Goal: Task Accomplishment & Management: Use online tool/utility

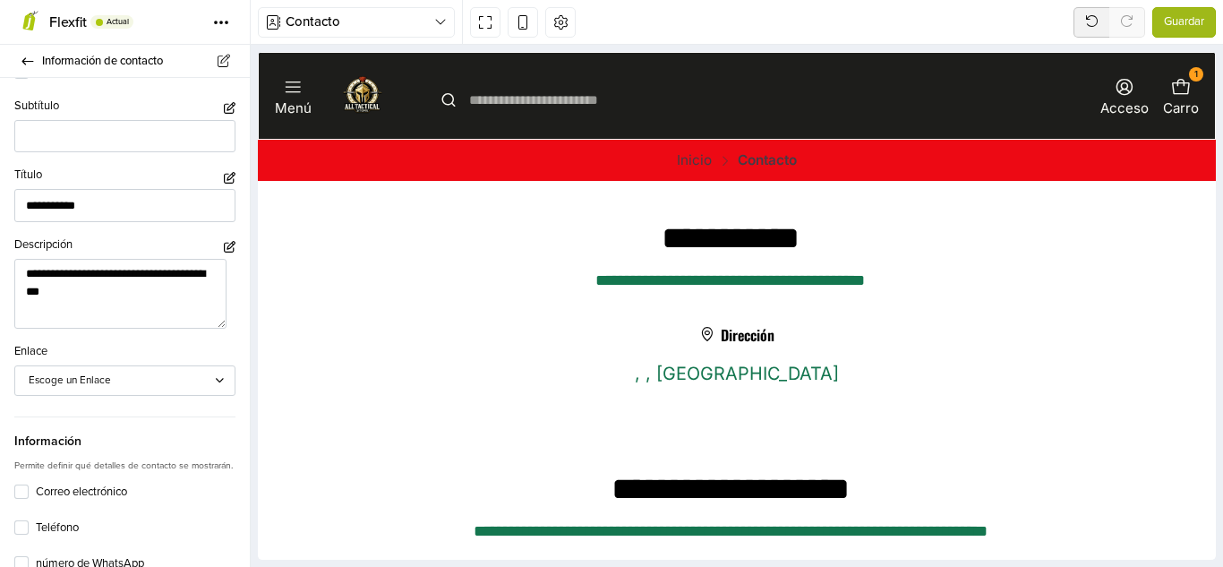
scroll to position [93, 0]
type textarea "**********"
drag, startPoint x: 233, startPoint y: 209, endPoint x: 242, endPoint y: 222, distance: 16.1
click at [242, 222] on div "**********" at bounding box center [125, 322] width 250 height 489
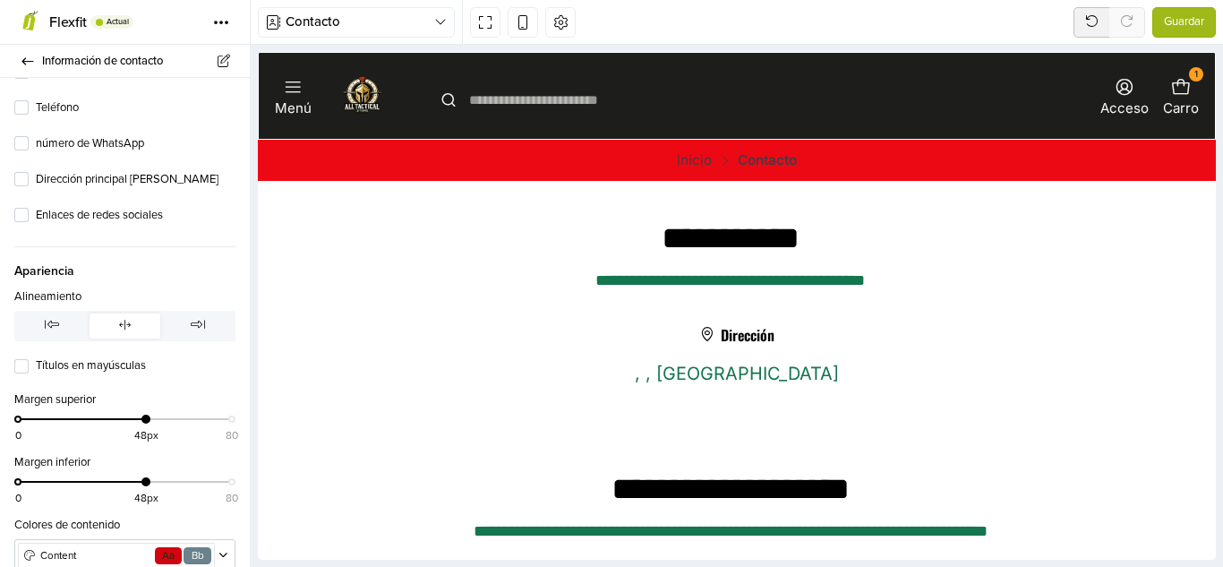
scroll to position [543, 0]
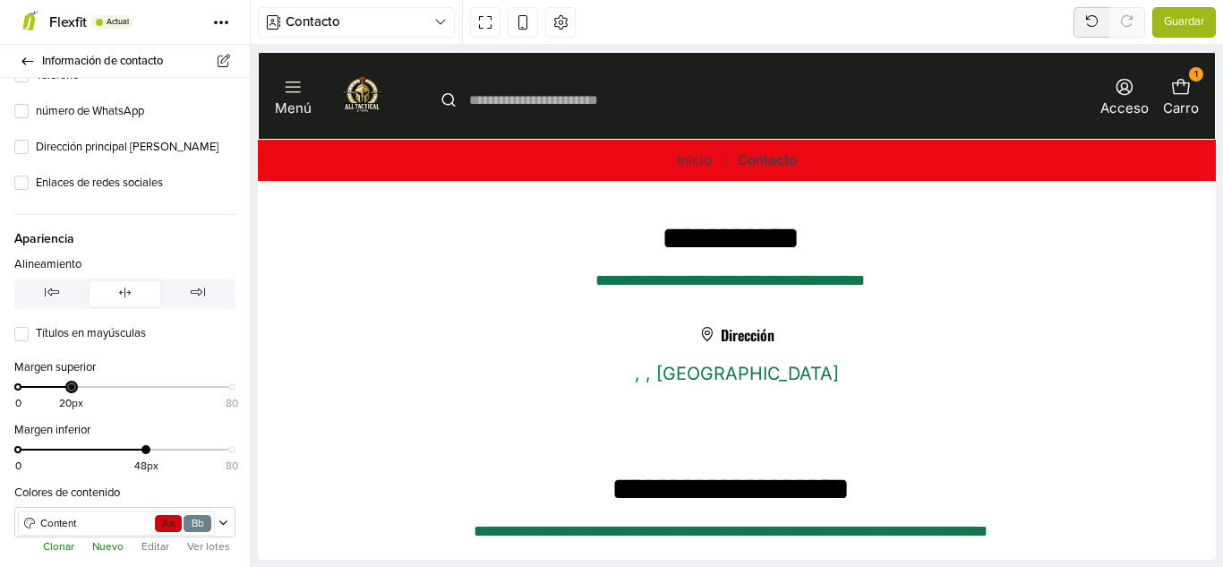
drag, startPoint x: 144, startPoint y: 401, endPoint x: 68, endPoint y: 405, distance: 76.2
click at [68, 391] on div at bounding box center [71, 386] width 9 height 9
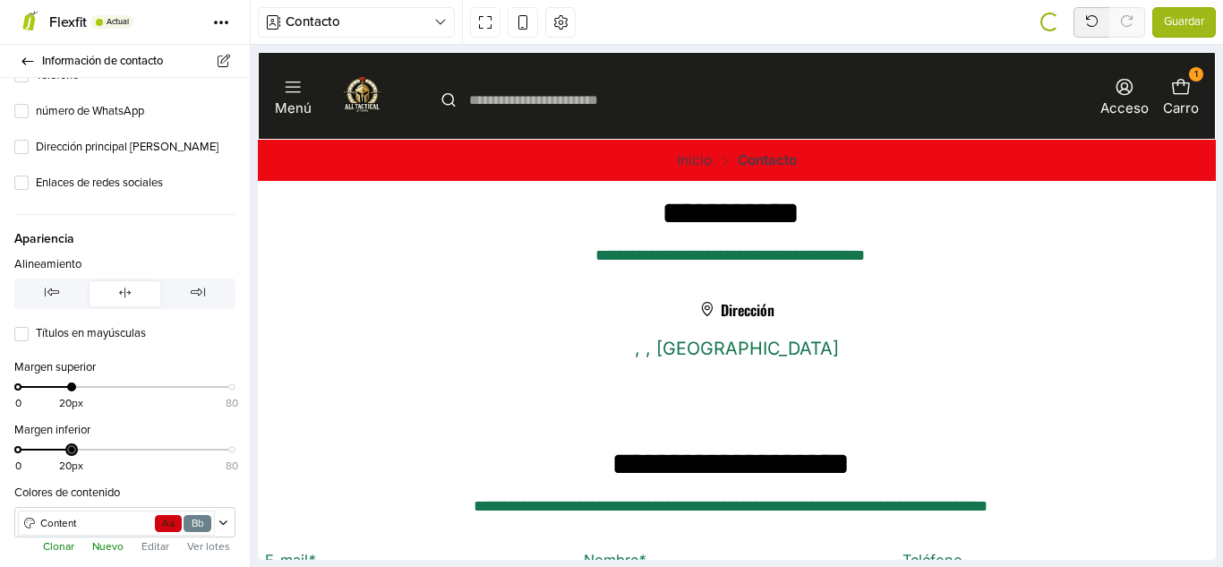
drag, startPoint x: 139, startPoint y: 463, endPoint x: 64, endPoint y: 466, distance: 75.3
click at [64, 466] on div "0 20px 80" at bounding box center [125, 457] width 214 height 26
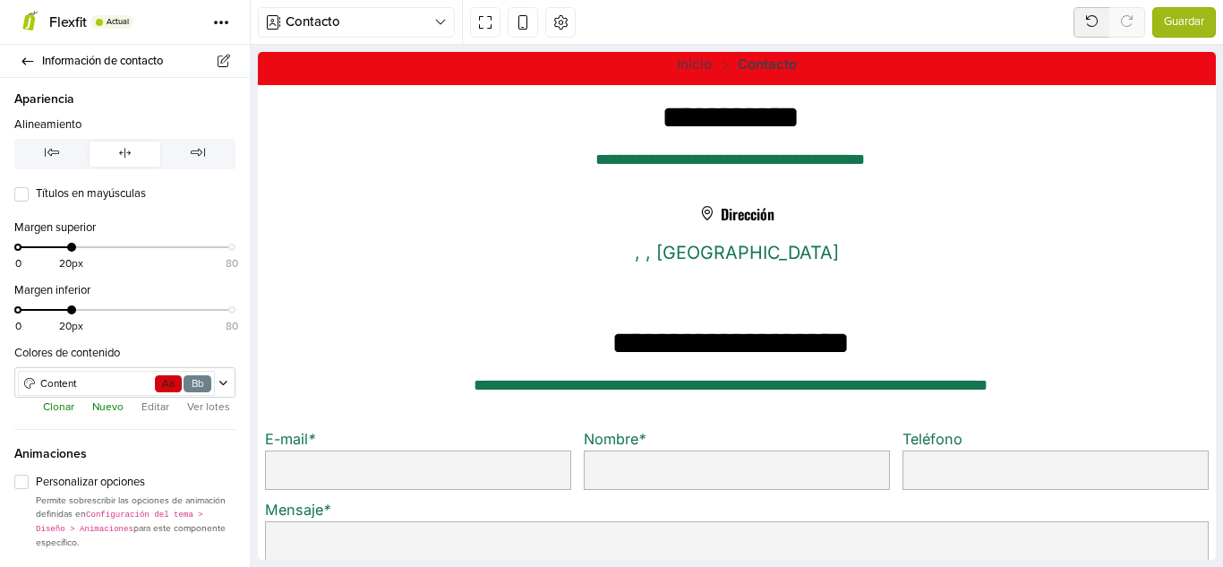
scroll to position [697, 0]
click at [36, 484] on label "Personalizar opciones" at bounding box center [136, 483] width 200 height 18
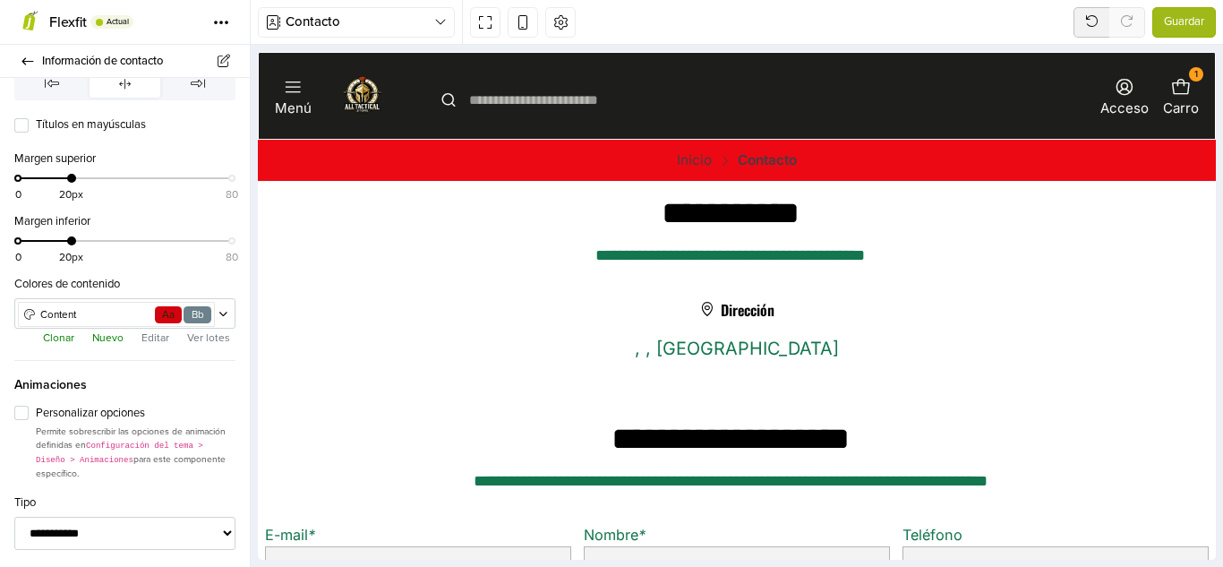
scroll to position [865, 0]
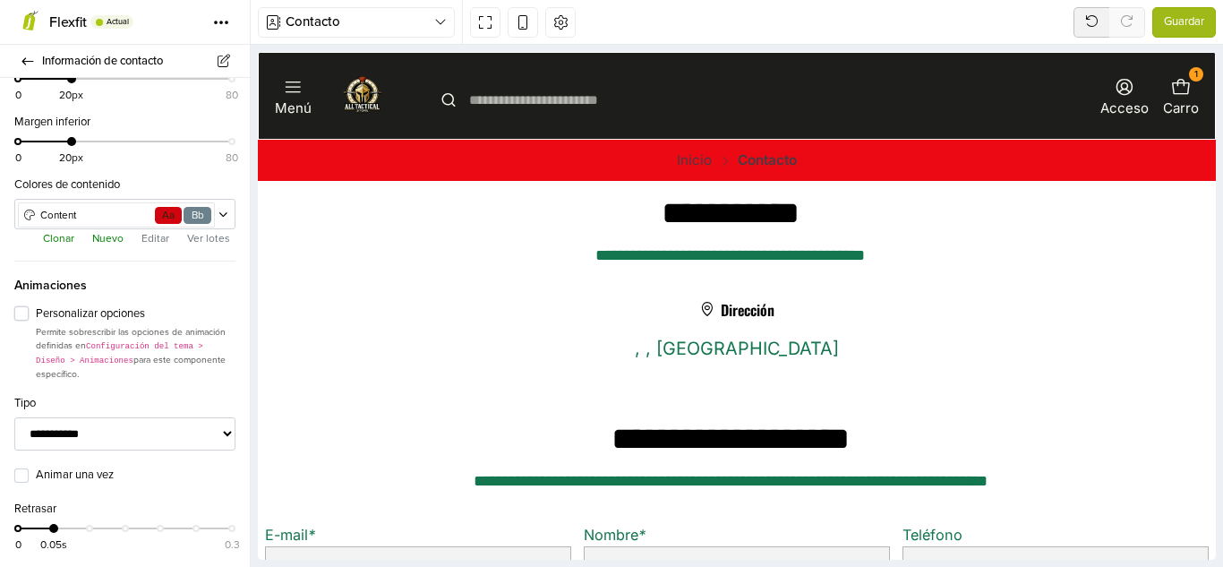
click at [36, 315] on label "Personalizar opciones" at bounding box center [136, 314] width 200 height 18
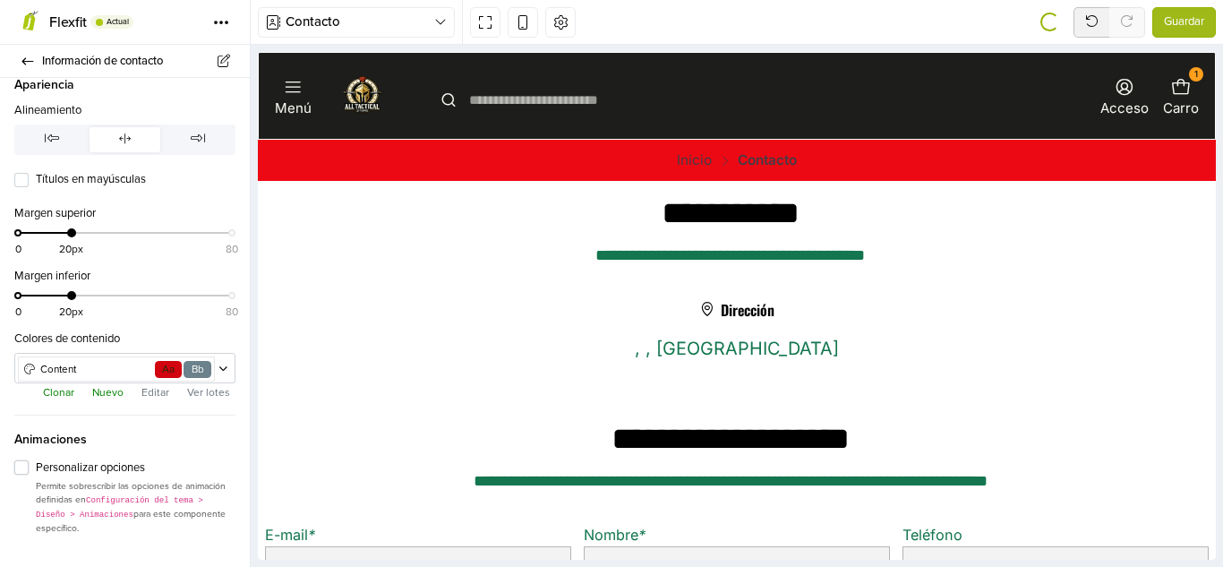
scroll to position [697, 0]
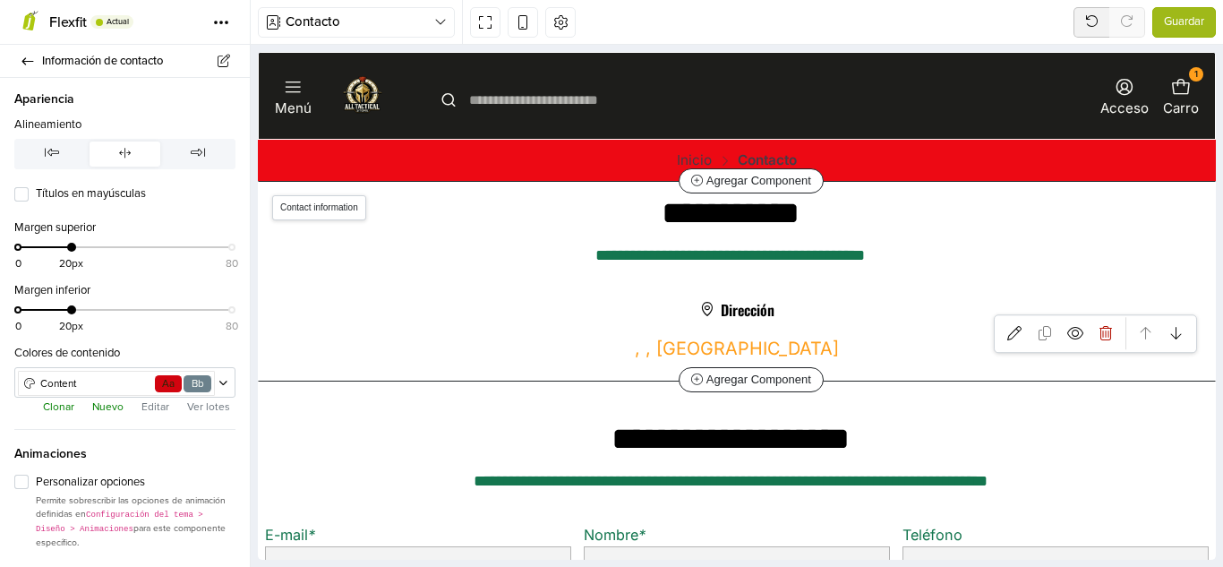
click at [733, 342] on link ", , [GEOGRAPHIC_DATA]" at bounding box center [737, 348] width 204 height 21
click at [1007, 339] on icon at bounding box center [1014, 333] width 14 height 14
click at [729, 355] on link ", , [GEOGRAPHIC_DATA]" at bounding box center [737, 348] width 204 height 21
click at [610, 250] on div "**********" at bounding box center [730, 256] width 931 height 27
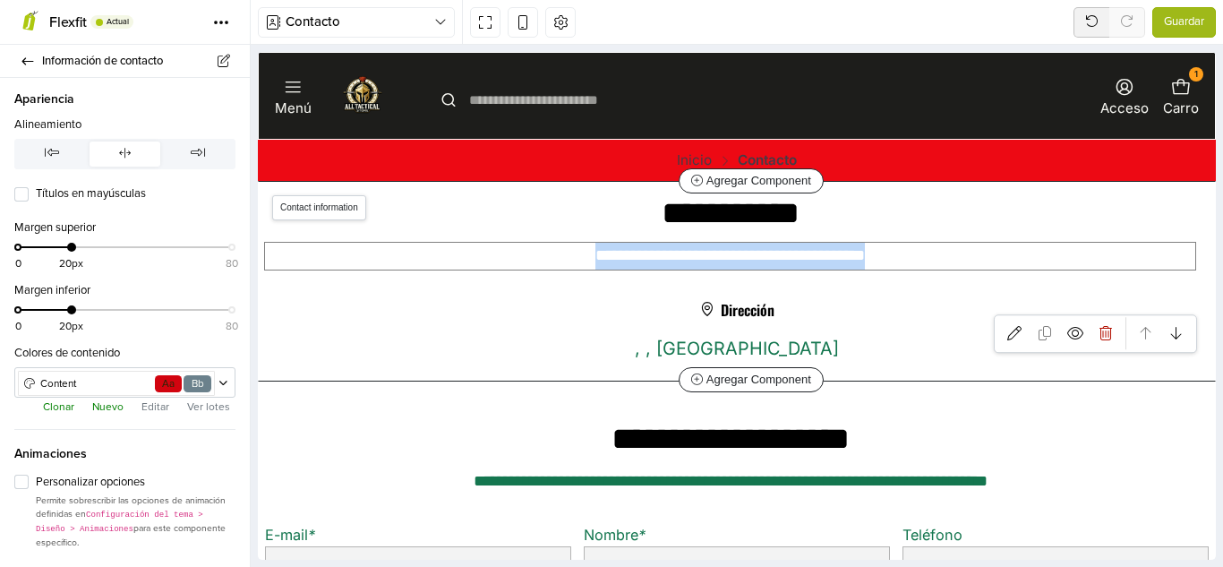
click at [610, 250] on div "**********" at bounding box center [730, 256] width 931 height 27
copy div "**********"
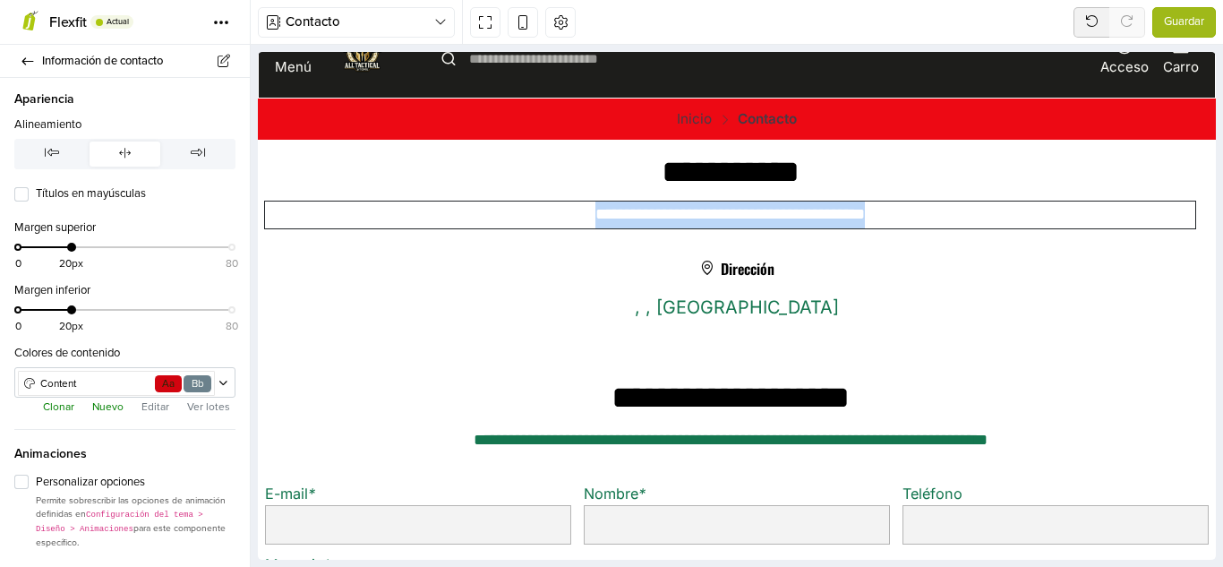
scroll to position [47, 0]
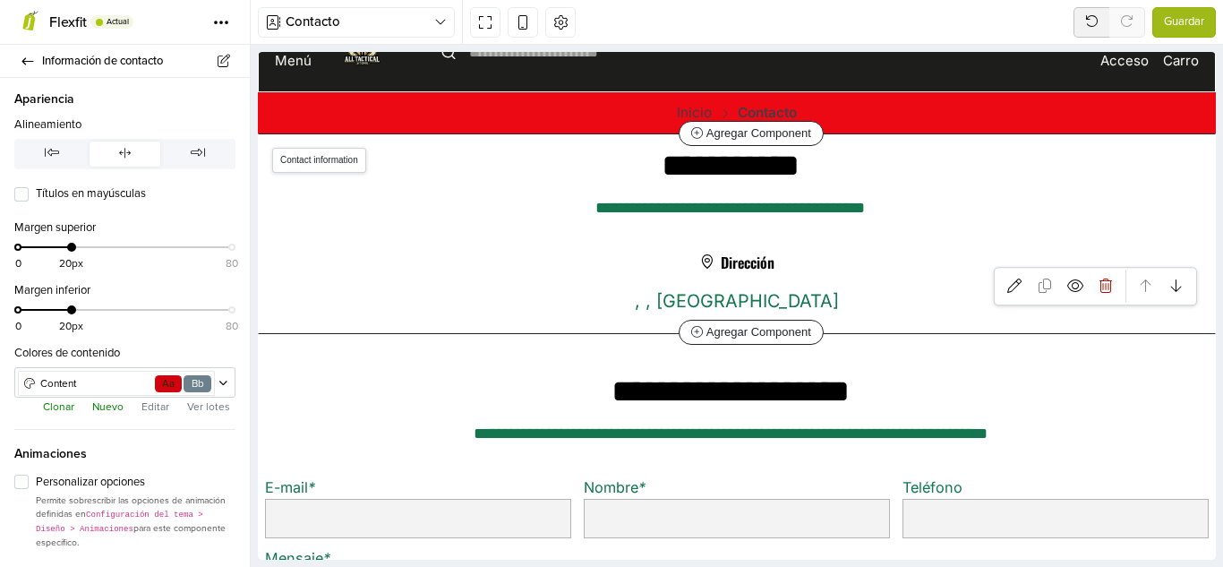
click at [950, 269] on h6 "Dirección" at bounding box center [737, 262] width 932 height 16
click at [886, 269] on h6 "Dirección" at bounding box center [737, 262] width 932 height 16
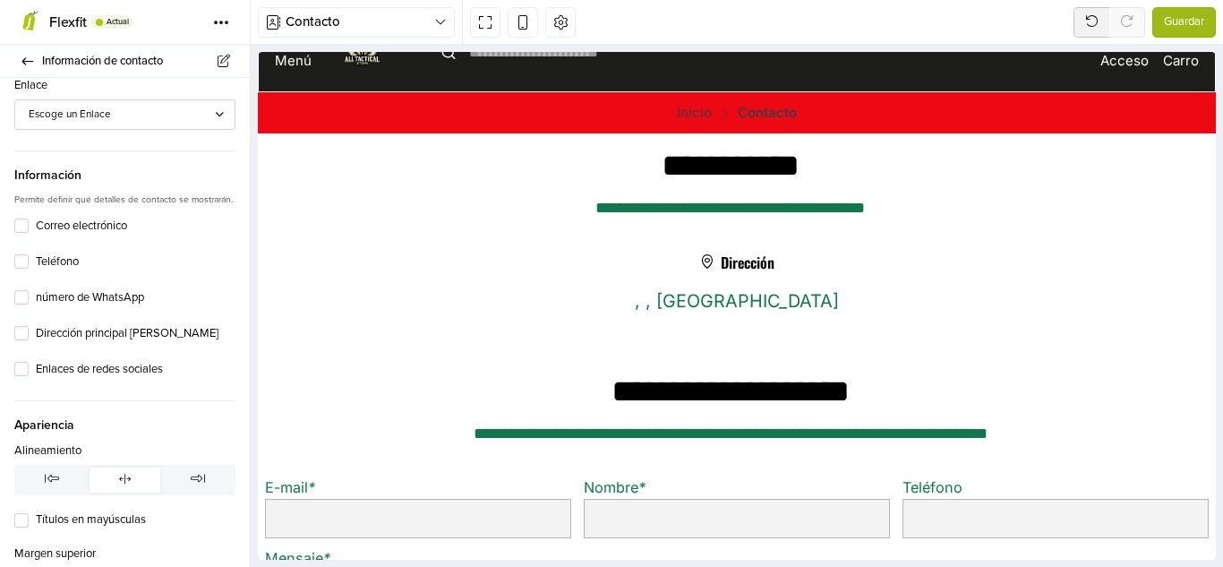
drag, startPoint x: 241, startPoint y: 392, endPoint x: 11, endPoint y: 207, distance: 295.5
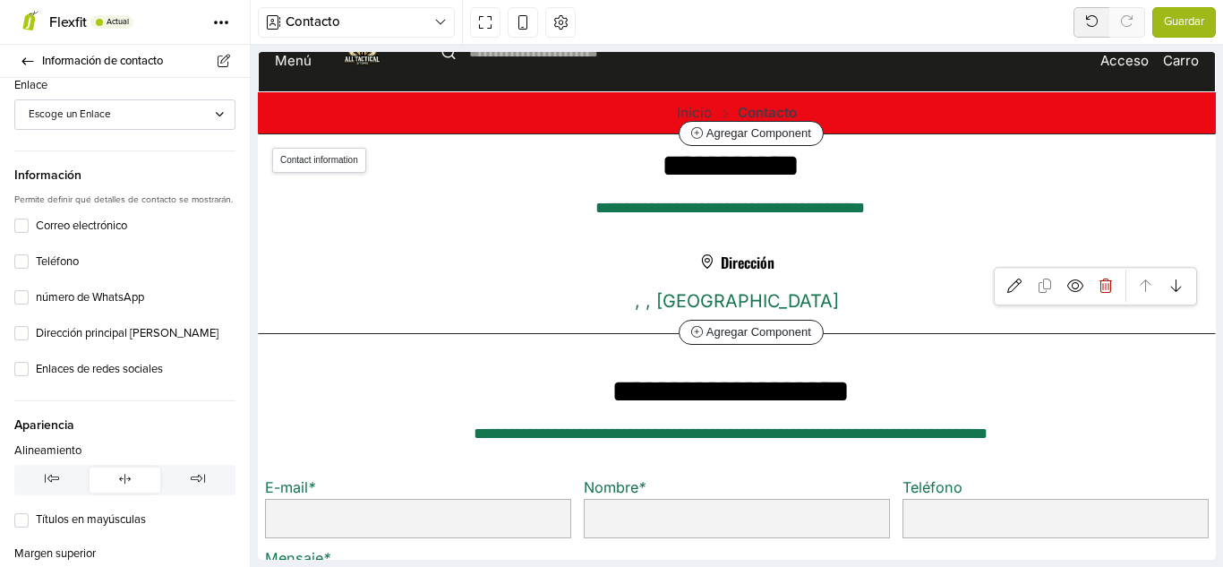
scroll to position [358, 0]
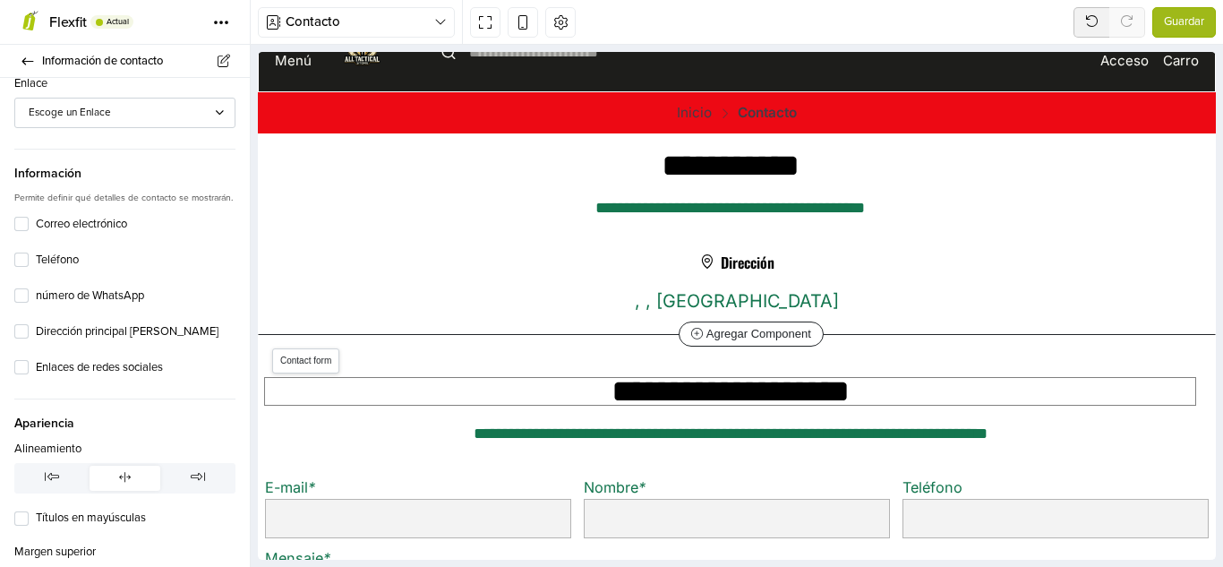
click at [959, 386] on h2 "**********" at bounding box center [730, 392] width 931 height 28
type input "**********"
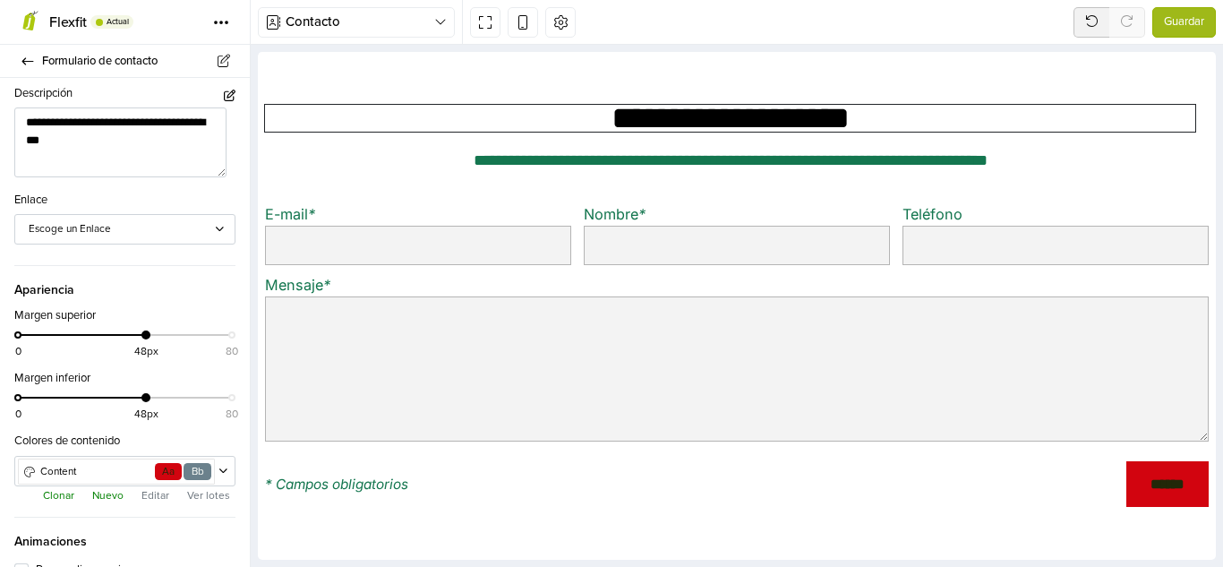
scroll to position [248, 0]
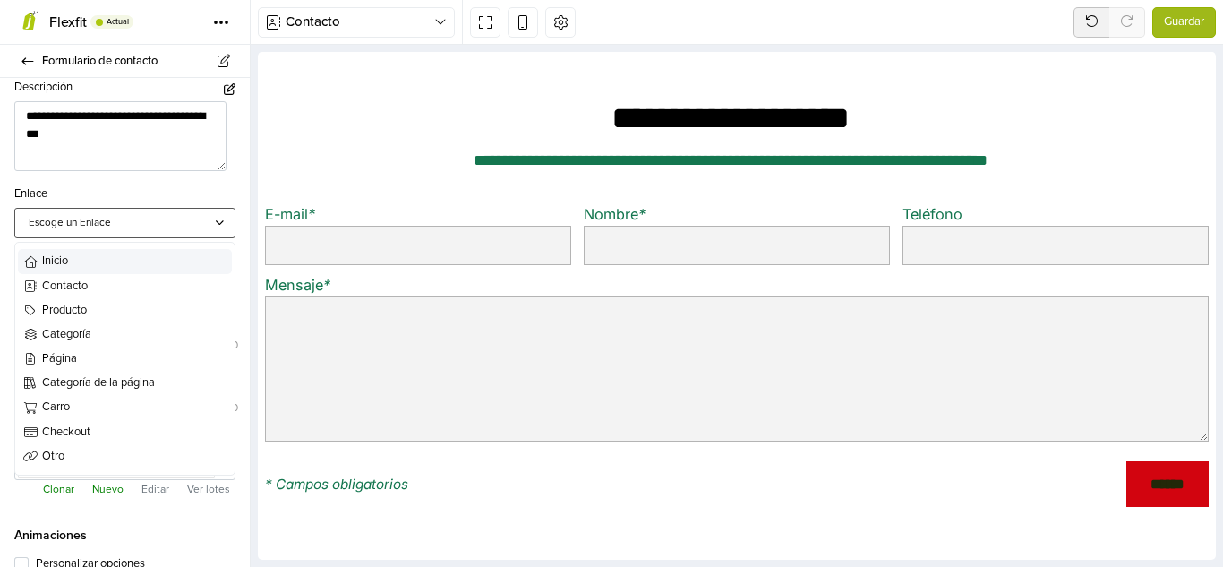
click at [197, 227] on div "Escoge un Enlace" at bounding box center [116, 223] width 197 height 16
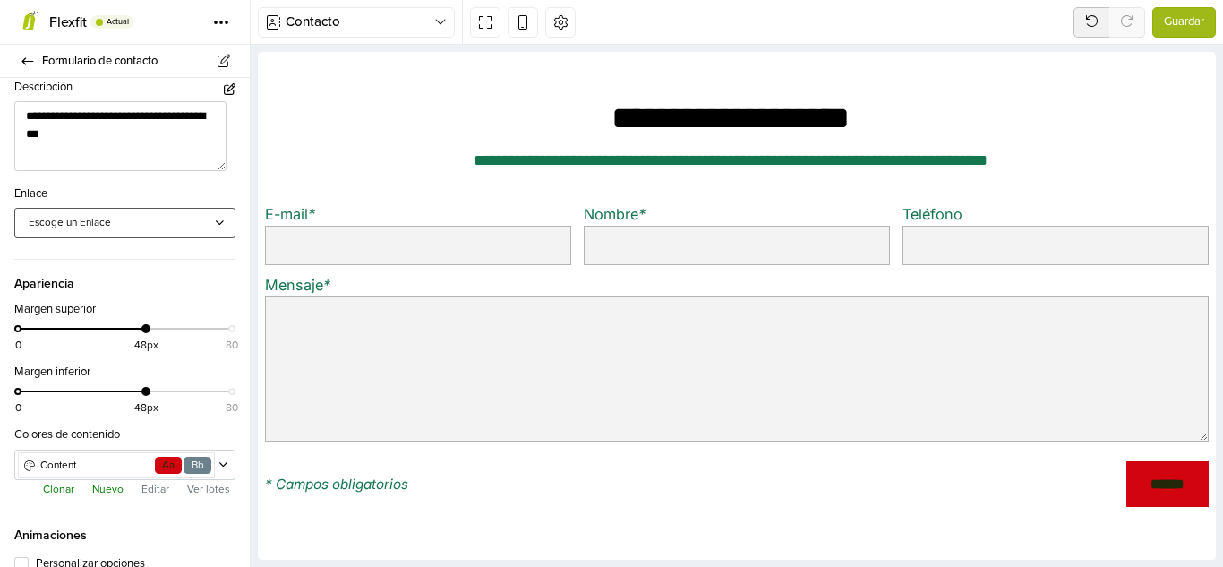
click at [197, 227] on div "Escoge un Enlace" at bounding box center [116, 223] width 197 height 16
drag, startPoint x: 139, startPoint y: 327, endPoint x: 70, endPoint y: 326, distance: 68.9
click at [70, 326] on div at bounding box center [71, 328] width 9 height 9
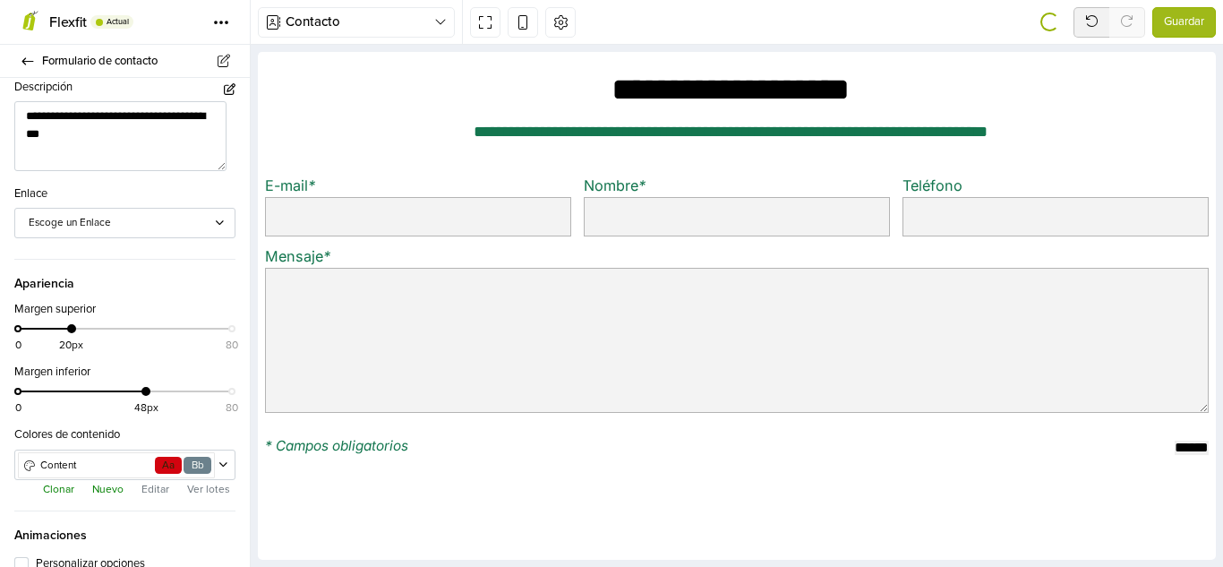
scroll to position [296, 0]
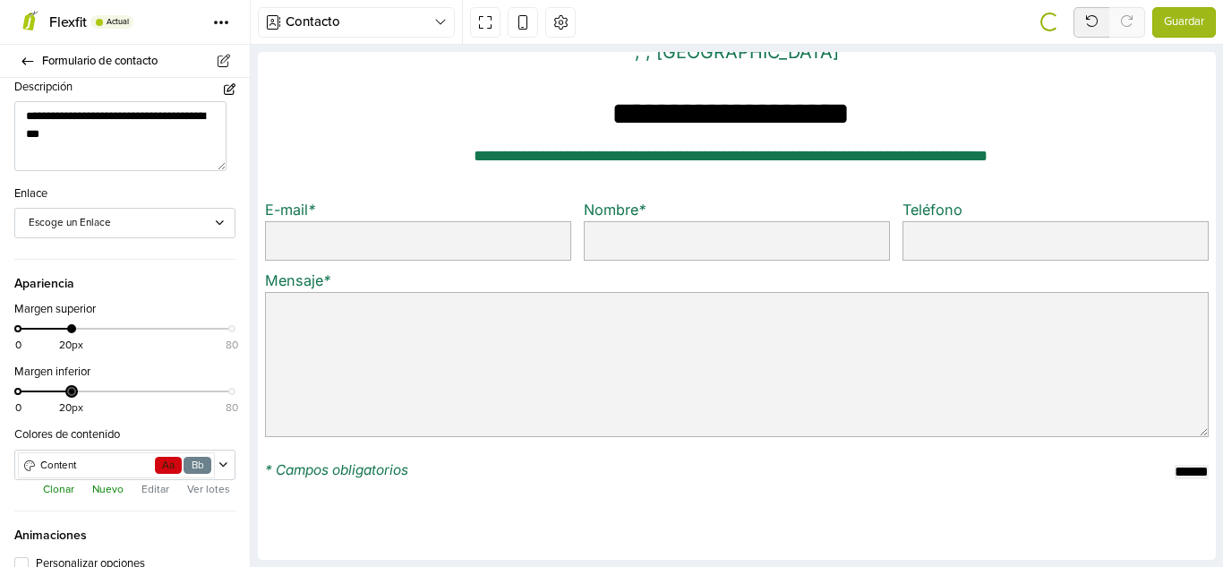
drag, startPoint x: 139, startPoint y: 389, endPoint x: 66, endPoint y: 389, distance: 72.5
click at [67, 389] on div at bounding box center [71, 391] width 9 height 9
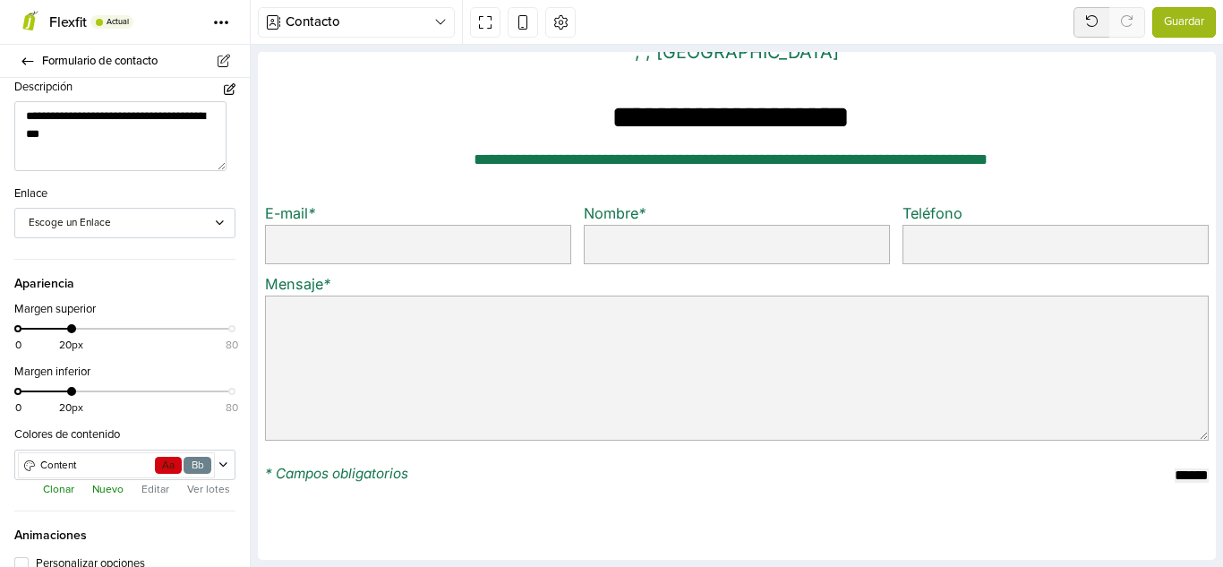
scroll to position [286, 0]
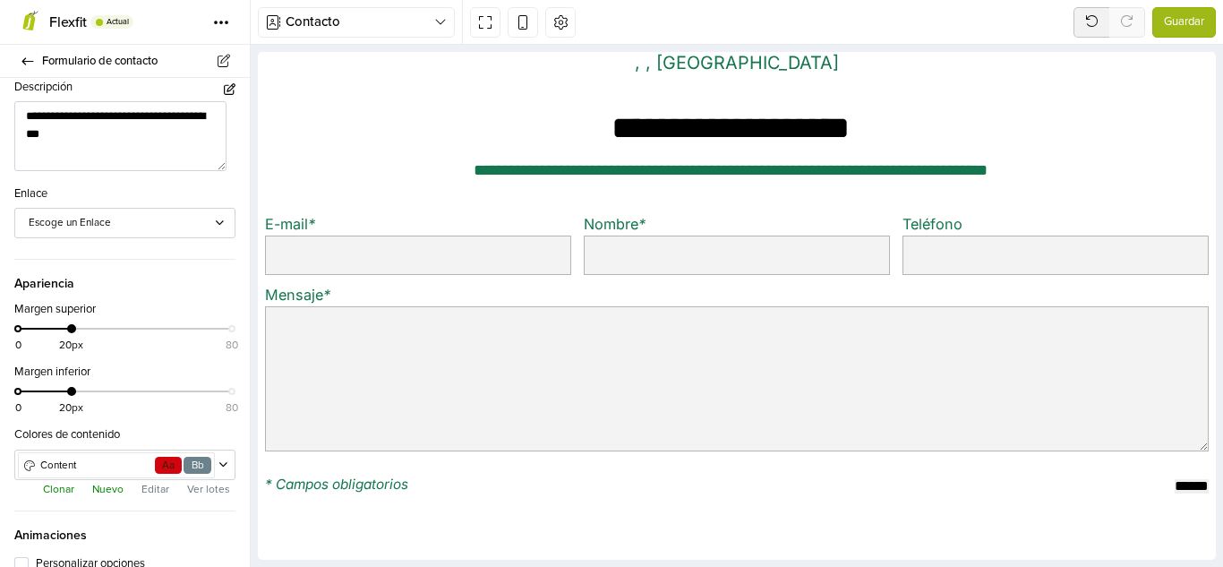
click at [245, 329] on div "**********" at bounding box center [125, 322] width 250 height 489
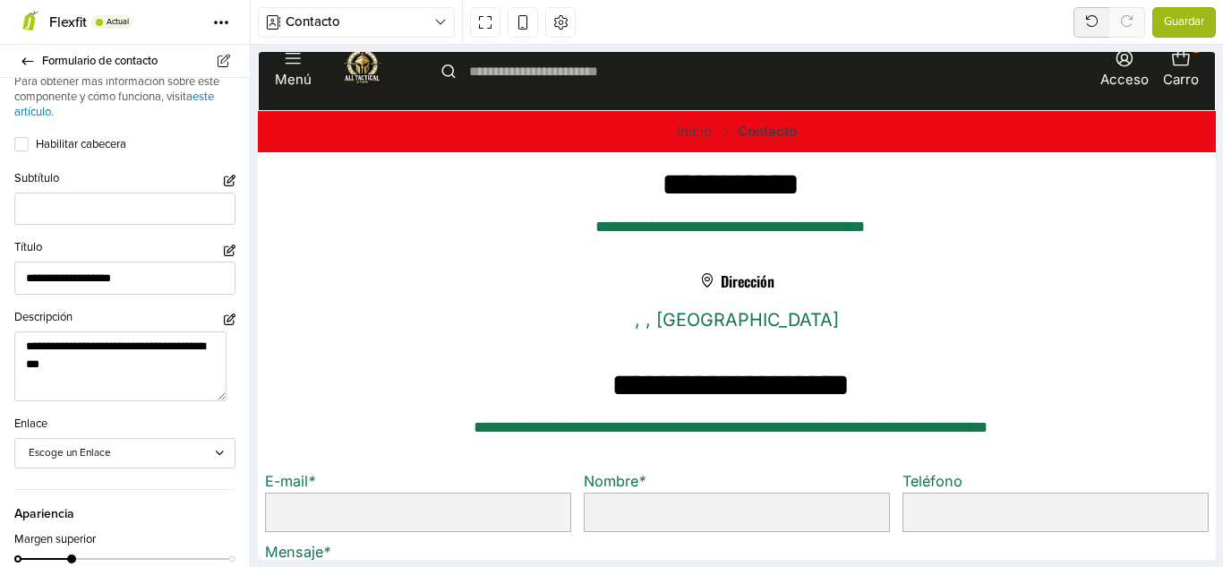
scroll to position [17, 0]
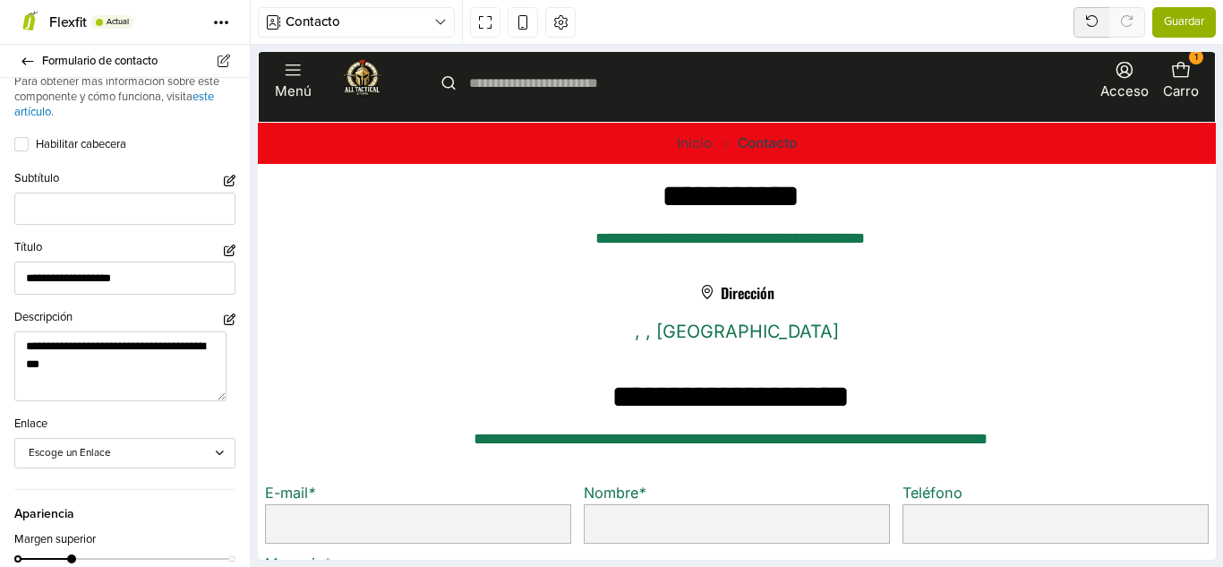
click at [1175, 16] on span "Guardar" at bounding box center [1184, 22] width 40 height 18
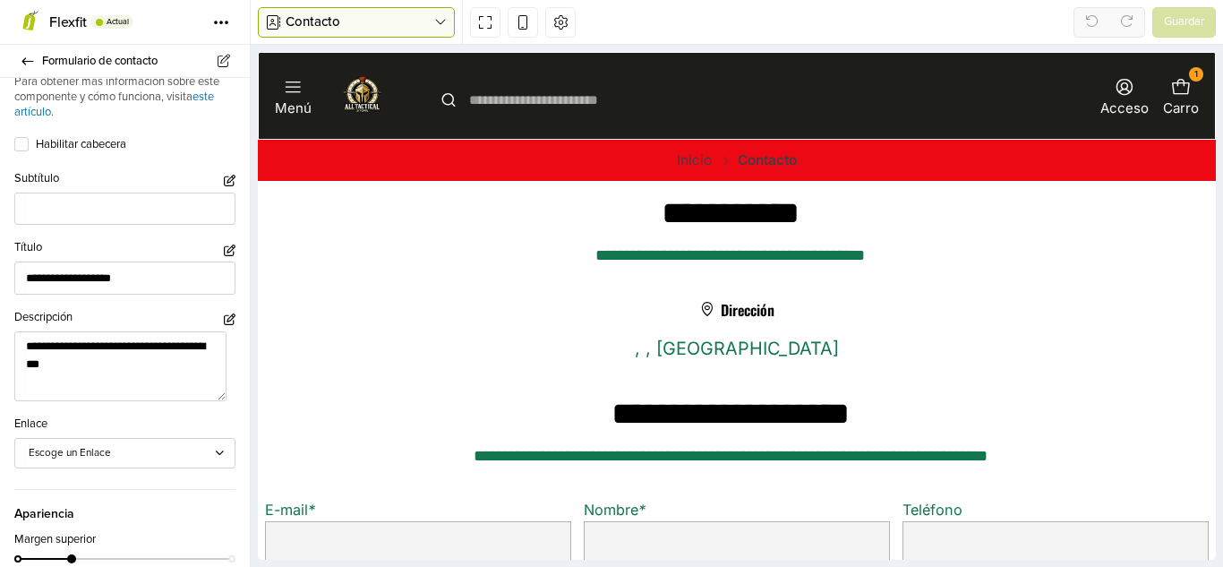
scroll to position [0, 0]
click at [434, 15] on icon "button" at bounding box center [440, 22] width 13 height 14
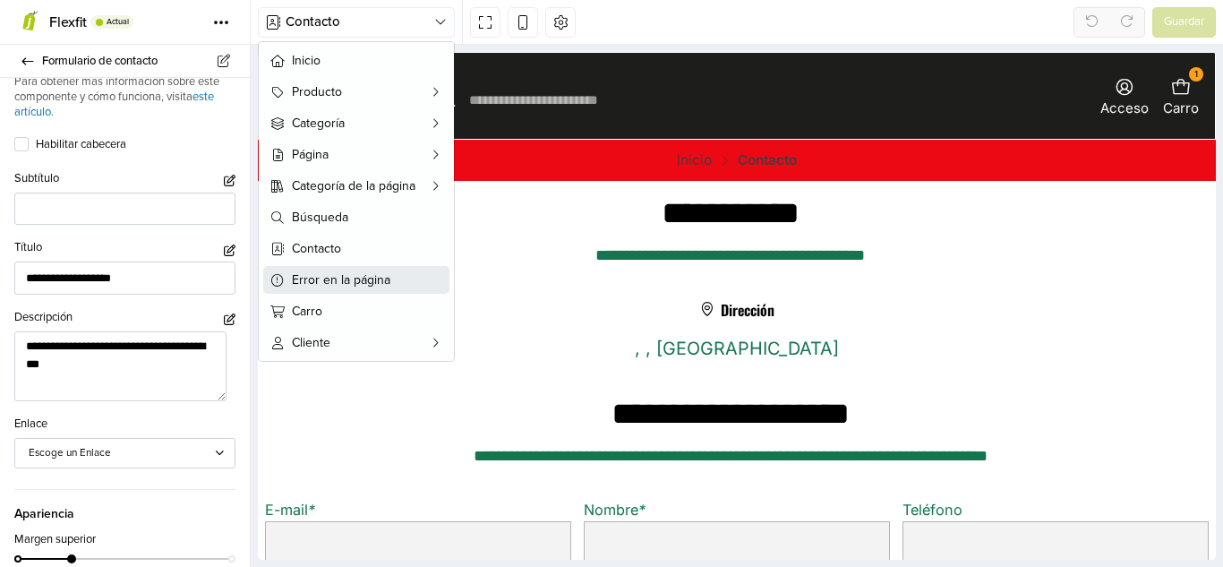
click at [365, 269] on button "Error en la página" at bounding box center [356, 280] width 186 height 28
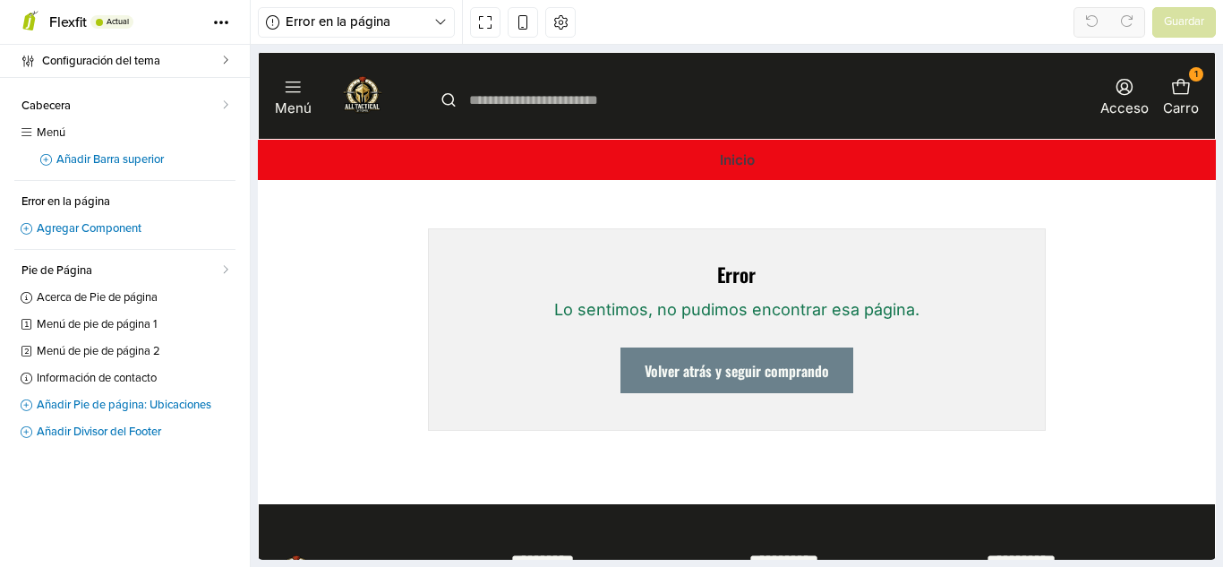
click at [645, 344] on div "Error Lo sentimos, no pudimos encontrar esa página. Volver atrás y seguir compr…" at bounding box center [737, 329] width 619 height 202
click at [672, 302] on div "Lo sentimos, no pudimos encontrar esa página." at bounding box center [737, 309] width 569 height 27
click at [725, 282] on h5 "Error" at bounding box center [737, 275] width 569 height 20
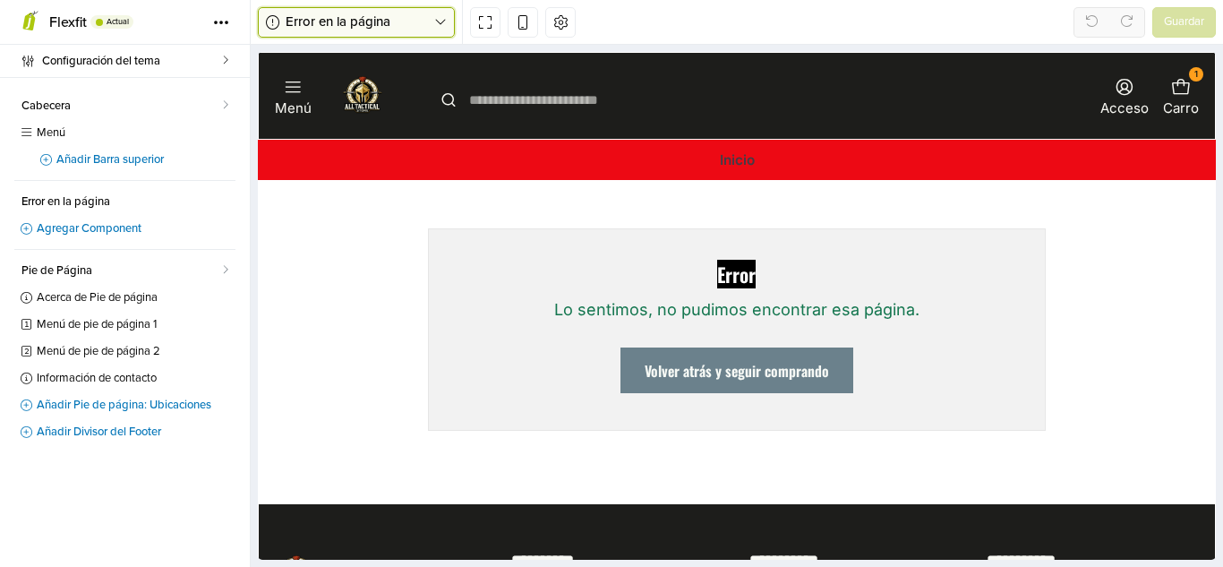
click at [430, 24] on span "Error en la página" at bounding box center [360, 22] width 149 height 21
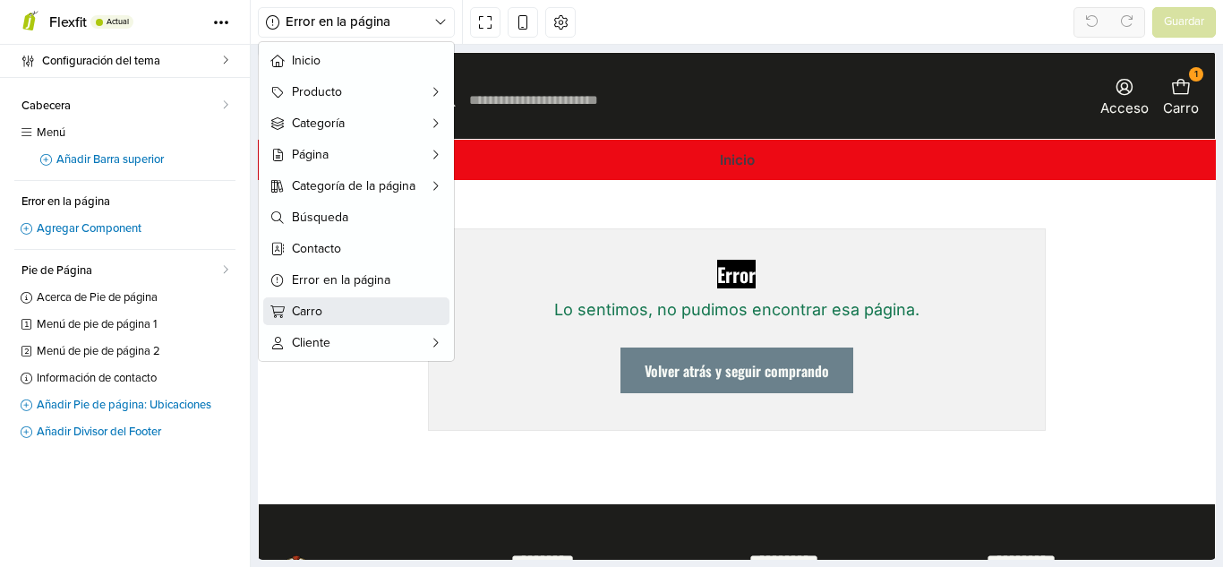
click at [299, 310] on span "Carro" at bounding box center [367, 311] width 150 height 19
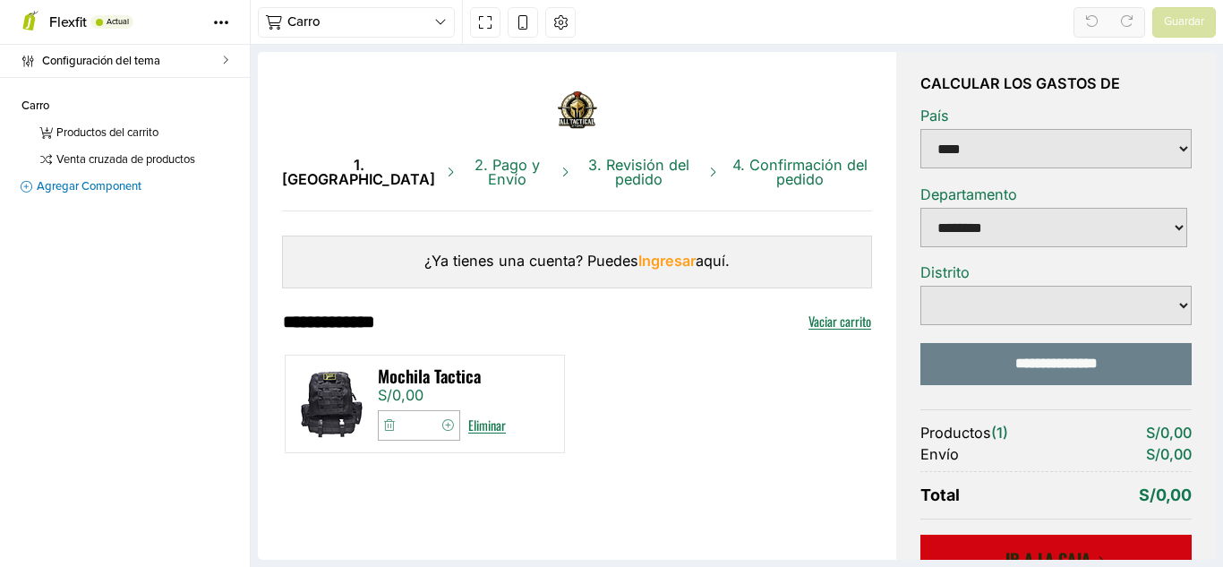
drag, startPoint x: 1475, startPoint y: 187, endPoint x: 1215, endPoint y: 190, distance: 259.7
drag, startPoint x: 1215, startPoint y: 190, endPoint x: 1480, endPoint y: 184, distance: 265.1
click at [399, 21] on span "Carro" at bounding box center [360, 22] width 147 height 21
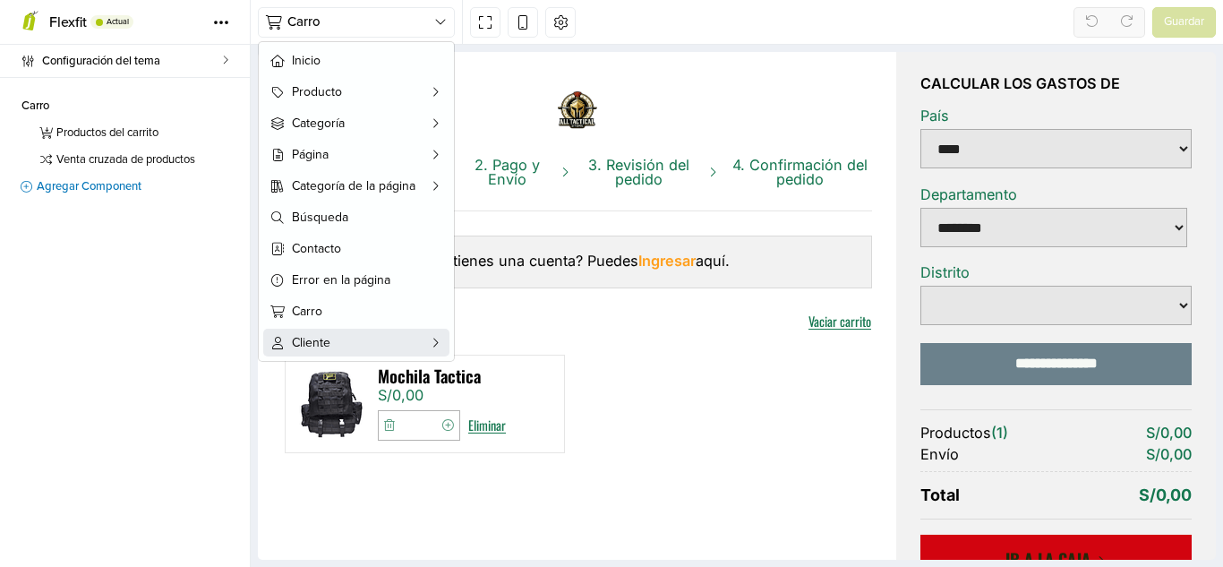
click at [297, 335] on span "Cliente" at bounding box center [356, 342] width 129 height 19
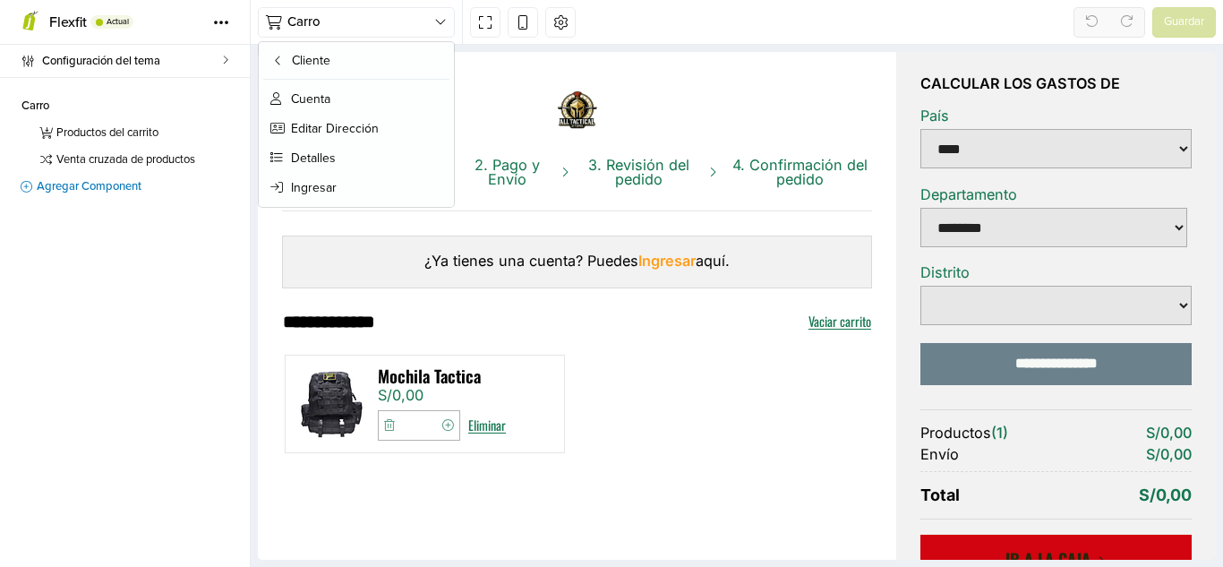
click at [744, 106] on header "1. [GEOGRAPHIC_DATA] 2. Pago y Envío 3. Revisión del pedido 4. Confirmación del…" at bounding box center [577, 150] width 590 height 123
click at [321, 98] on span "Cuenta" at bounding box center [310, 99] width 39 height 19
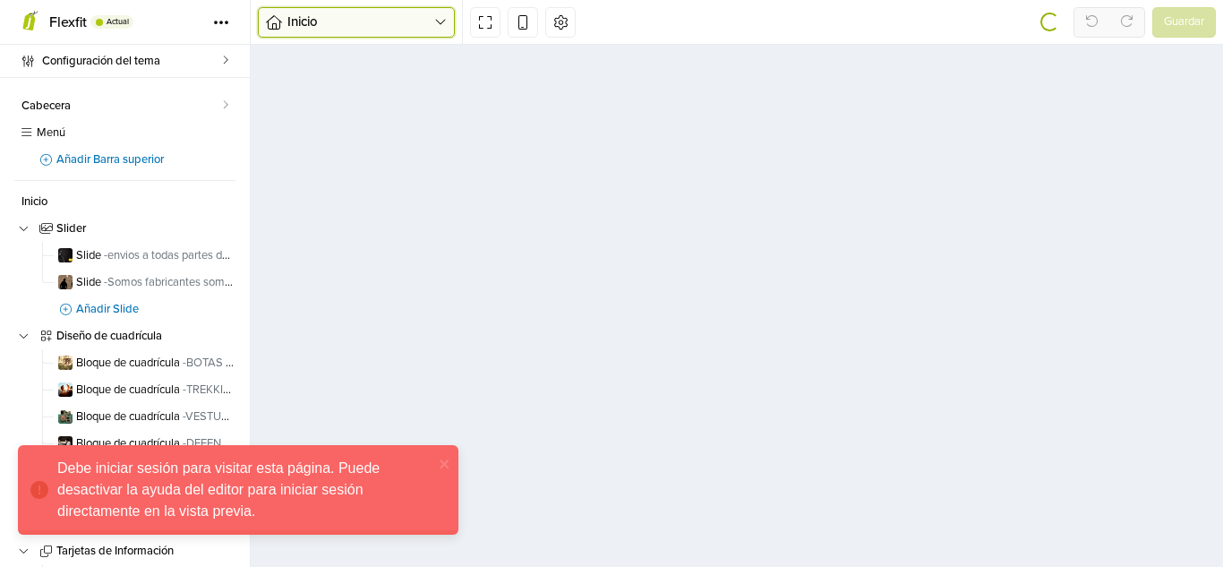
click at [435, 26] on icon "button" at bounding box center [440, 22] width 13 height 14
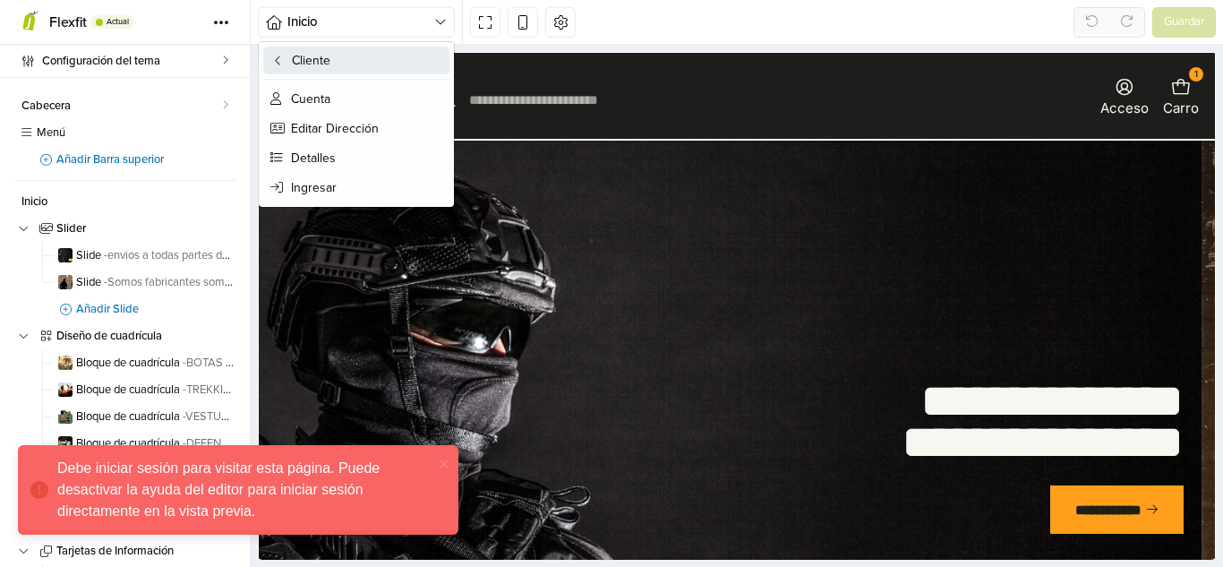
click at [290, 56] on button "Cliente" at bounding box center [356, 61] width 186 height 28
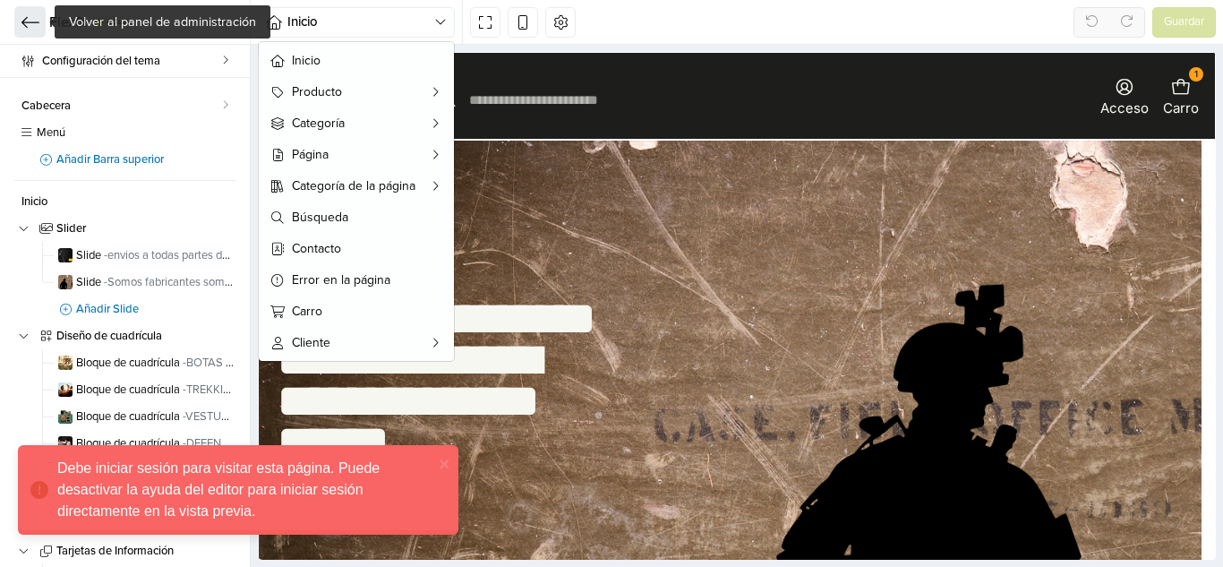
click at [28, 21] on icon at bounding box center [30, 21] width 18 height 11
